Goal: Task Accomplishment & Management: Manage account settings

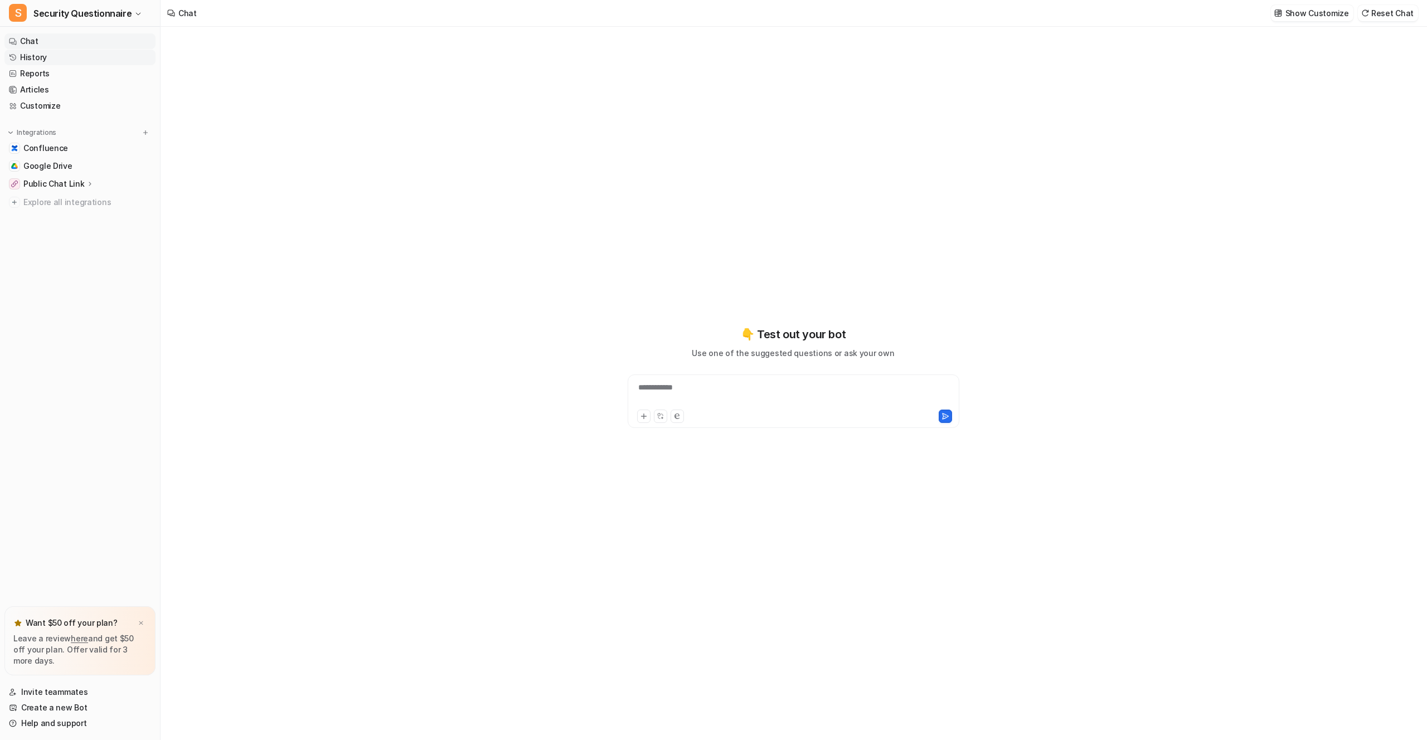
click at [21, 61] on link "History" at bounding box center [79, 58] width 151 height 16
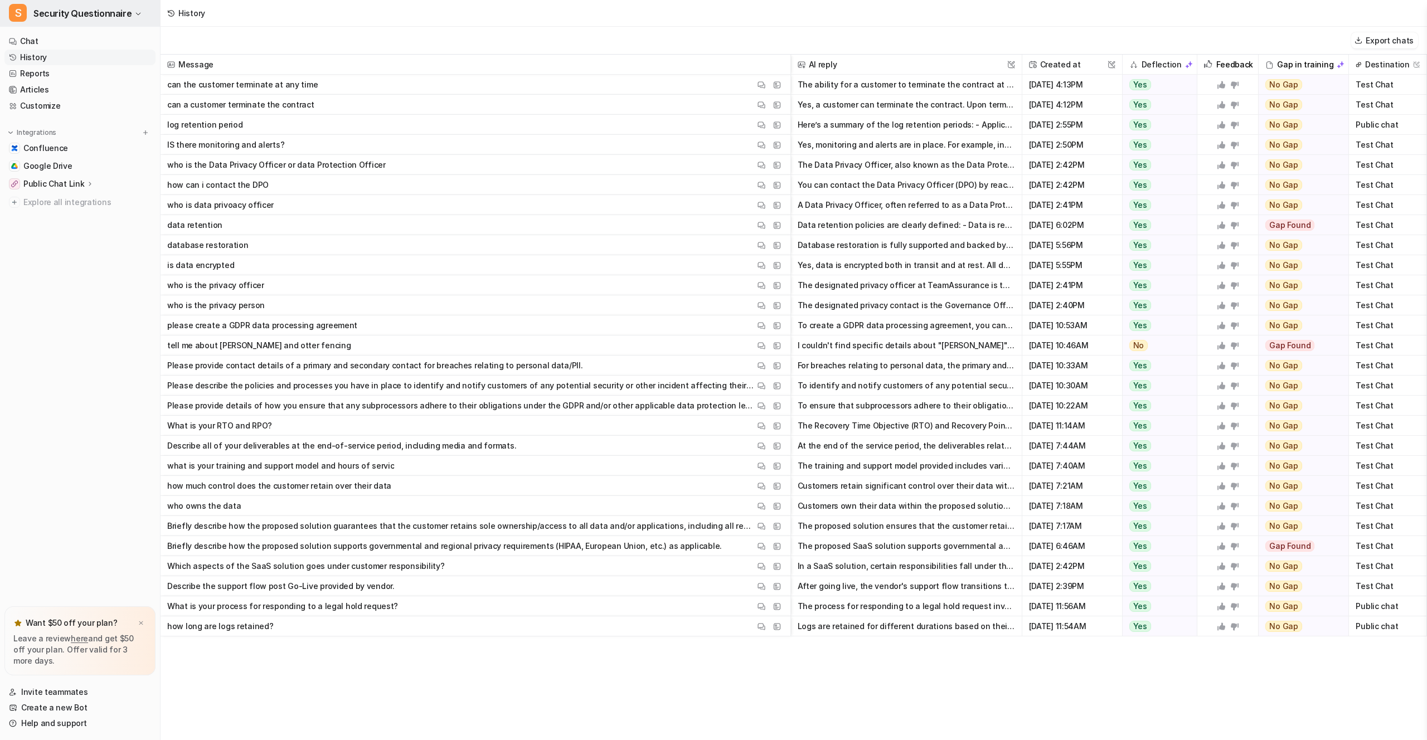
click at [71, 16] on span "Security Questionnaire" at bounding box center [82, 14] width 98 height 16
click at [75, 38] on div "C Custom Knowledge" at bounding box center [60, 43] width 88 height 12
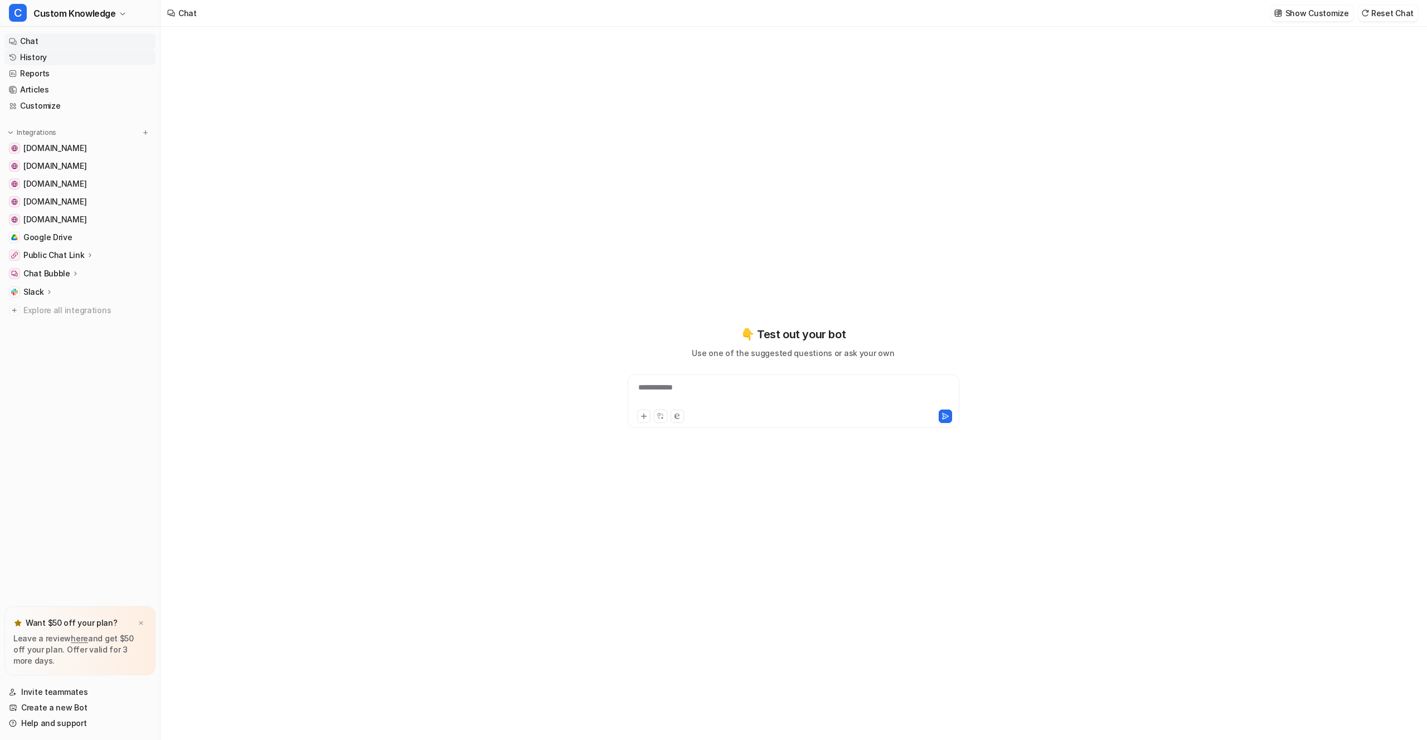
click at [61, 59] on link "History" at bounding box center [79, 58] width 151 height 16
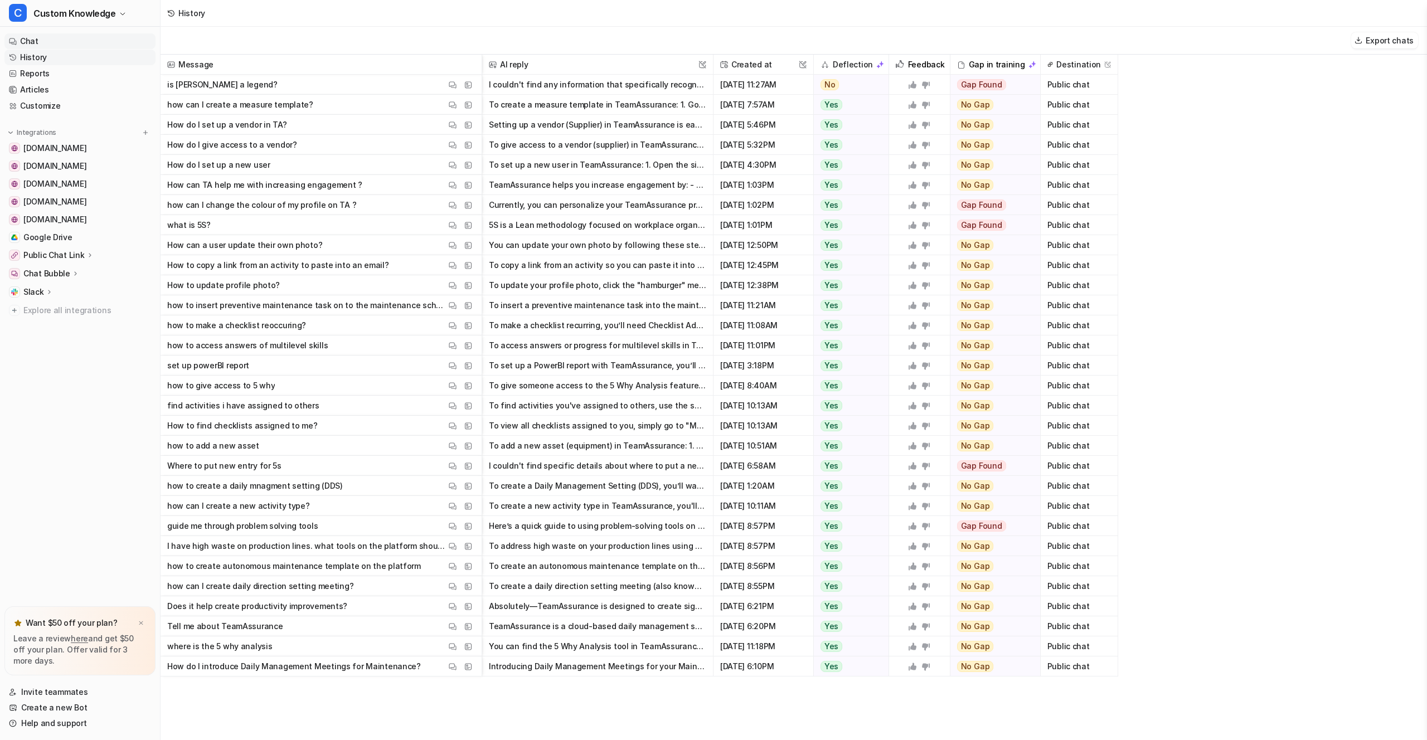
click at [44, 36] on link "Chat" at bounding box center [79, 41] width 151 height 16
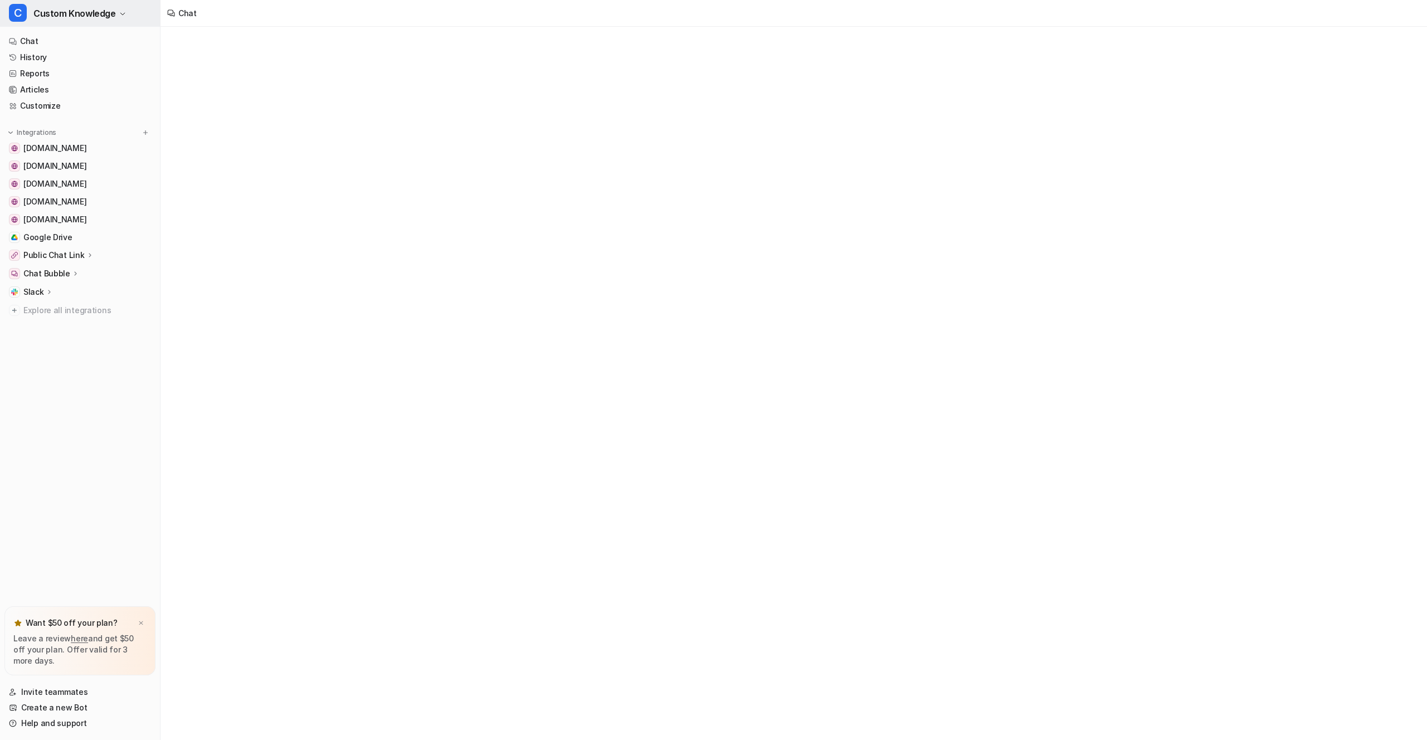
click at [75, 17] on span "Custom Knowledge" at bounding box center [74, 14] width 82 height 16
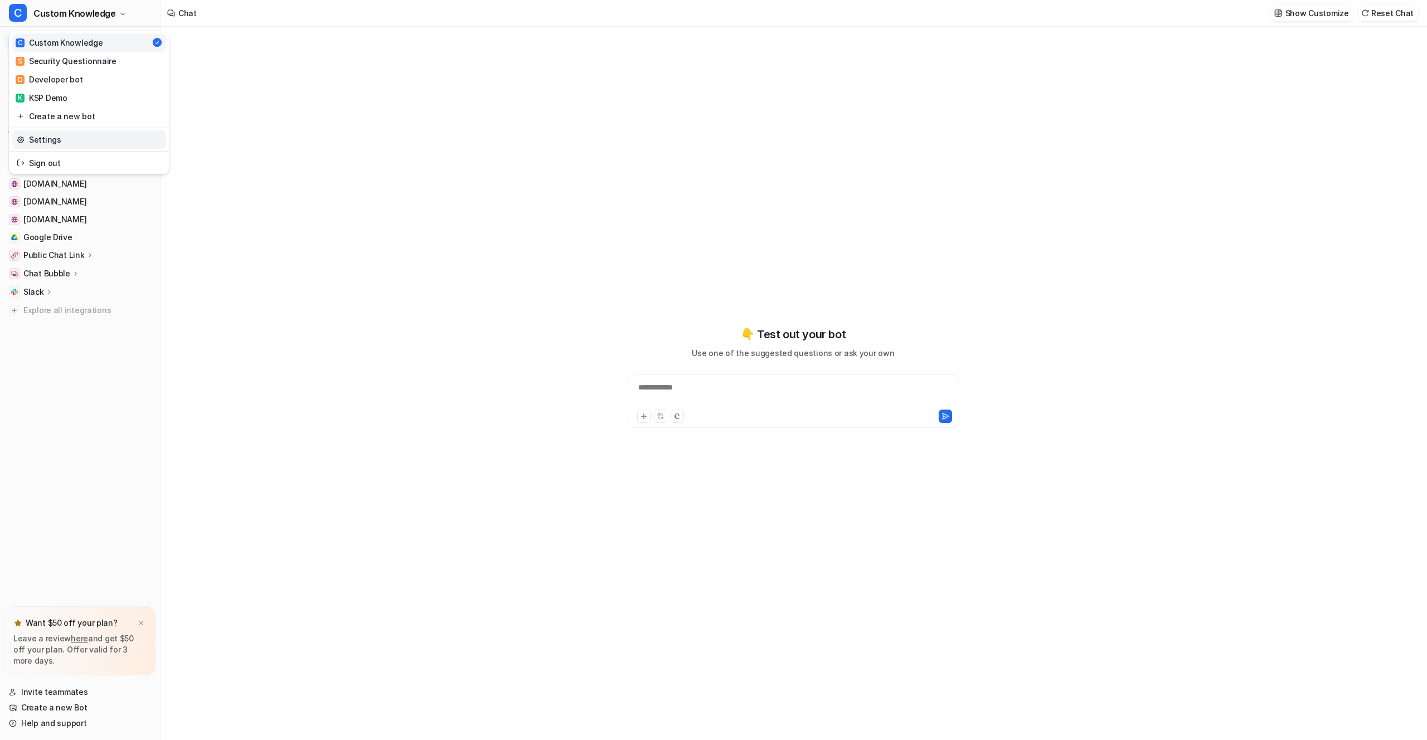
click at [47, 140] on link "Settings" at bounding box center [89, 139] width 154 height 18
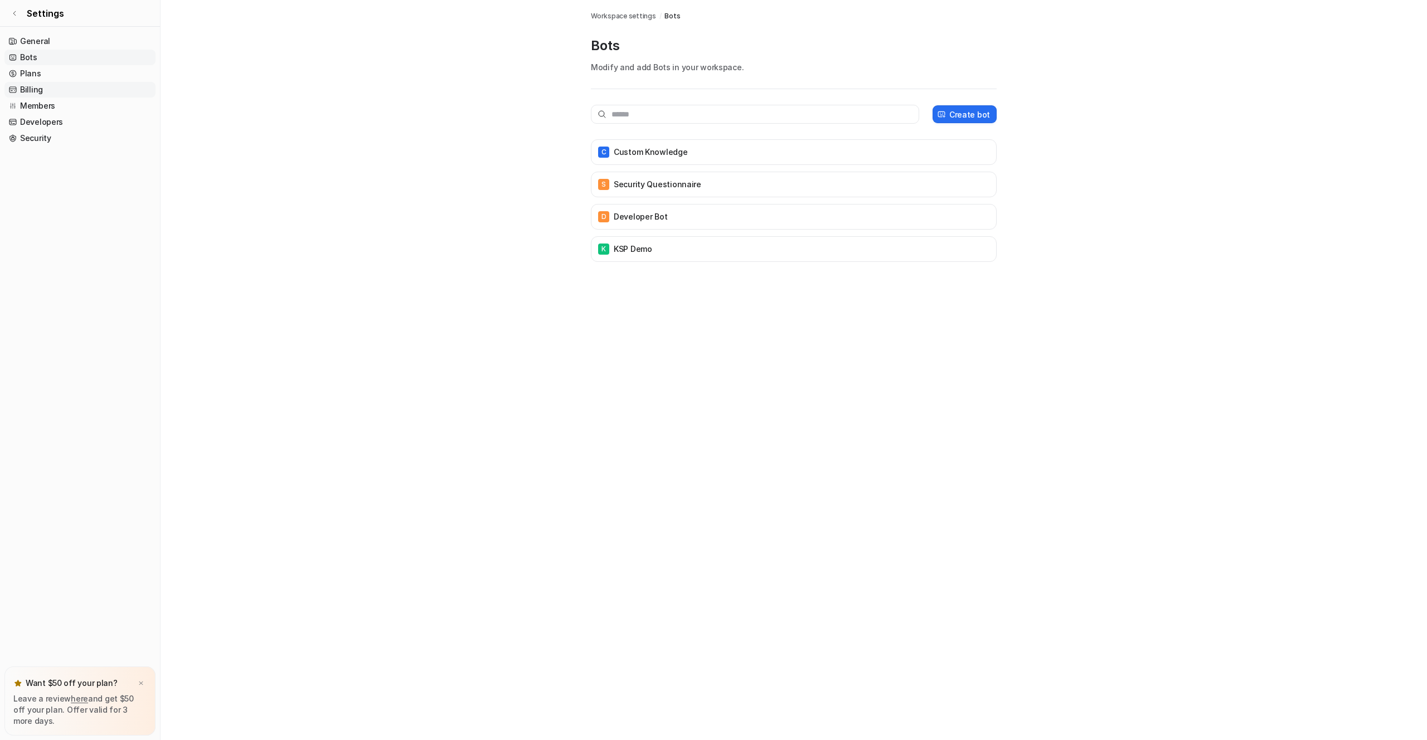
click at [37, 84] on link "Billing" at bounding box center [79, 90] width 151 height 16
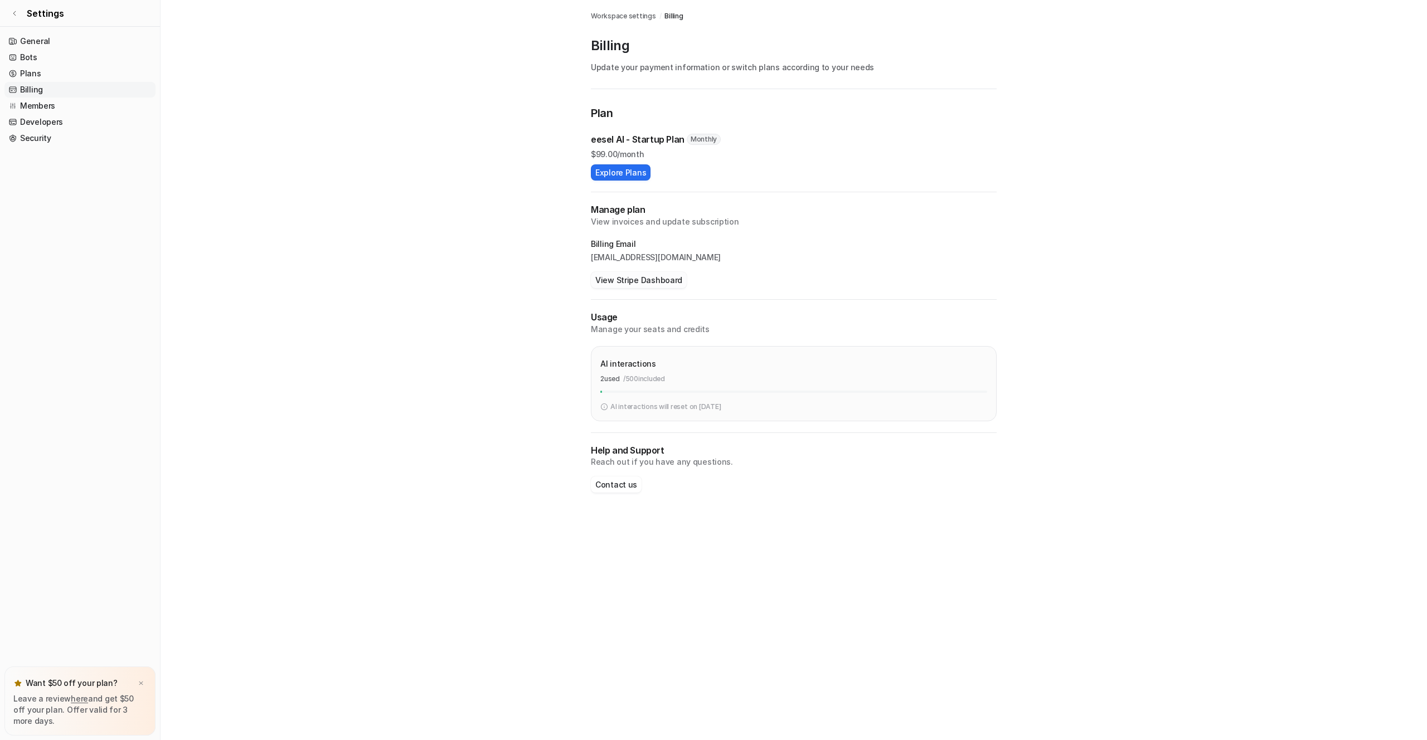
click at [635, 282] on button "View Stripe Dashboard" at bounding box center [639, 280] width 96 height 16
